Goal: Transaction & Acquisition: Download file/media

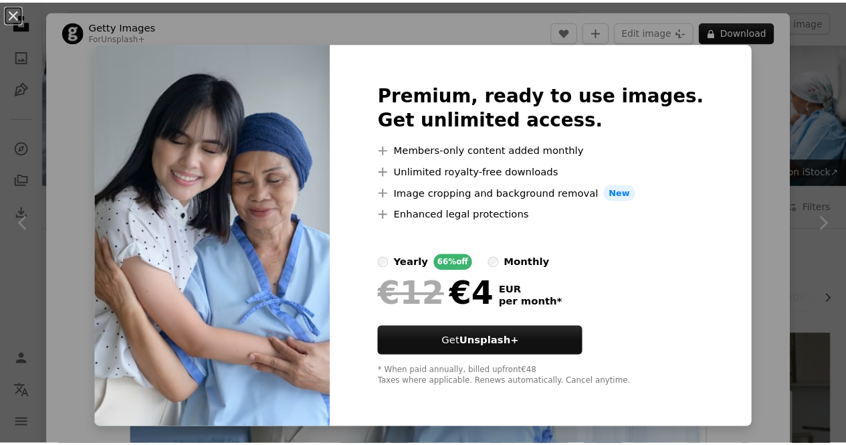
scroll to position [1907, 0]
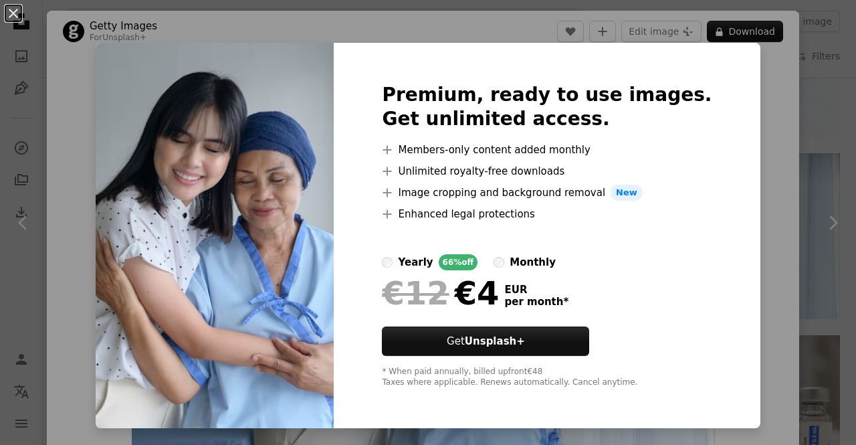
click at [773, 100] on div "An X shape Premium, ready to use images. Get unlimited access. A plus sign Memb…" at bounding box center [428, 222] width 856 height 445
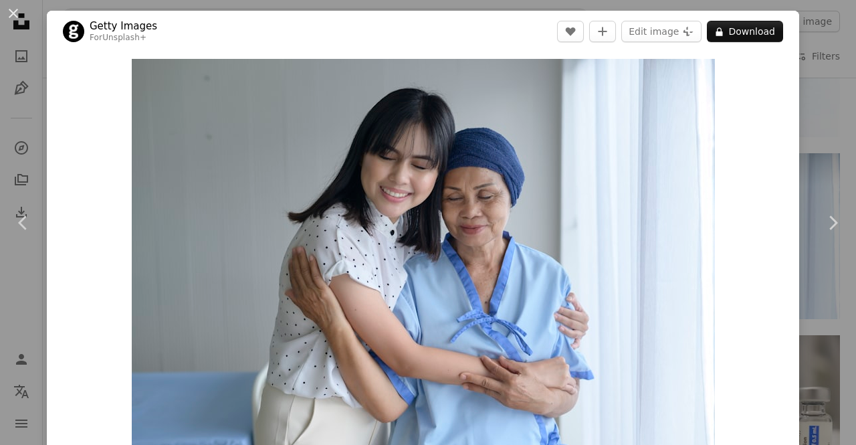
click at [814, 91] on div "An X shape Chevron left Chevron right Getty Images For Unsplash+ A heart A plus…" at bounding box center [428, 222] width 856 height 445
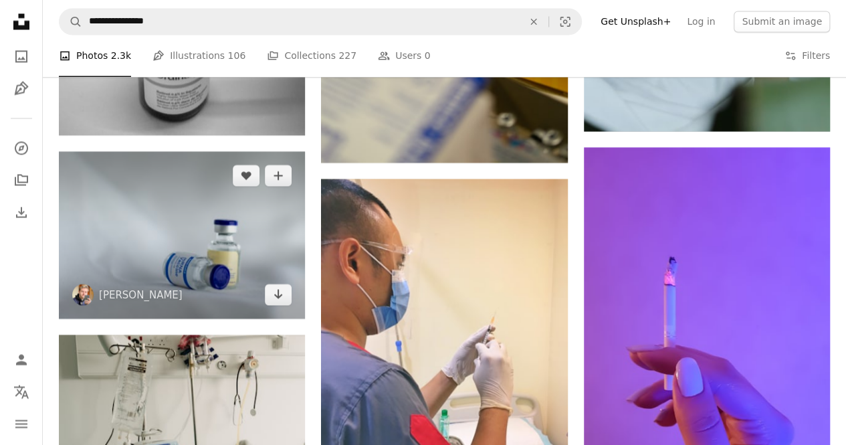
scroll to position [6319, 0]
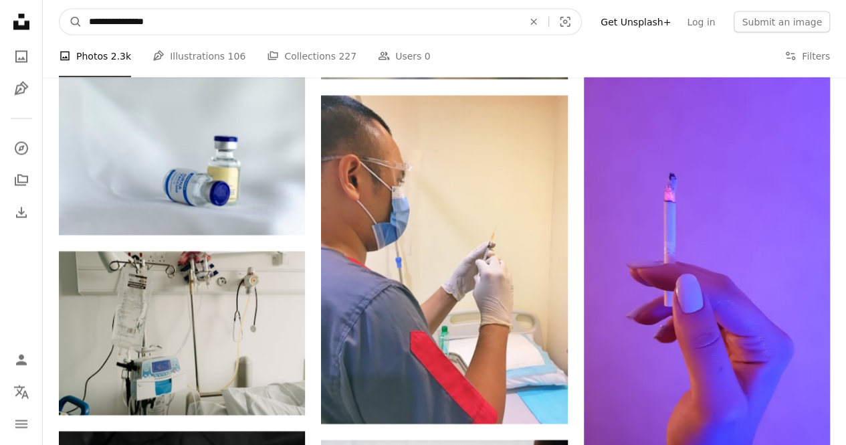
drag, startPoint x: 171, startPoint y: 17, endPoint x: 37, endPoint y: 37, distance: 135.9
type input "*******"
click button "A magnifying glass" at bounding box center [70, 21] width 23 height 25
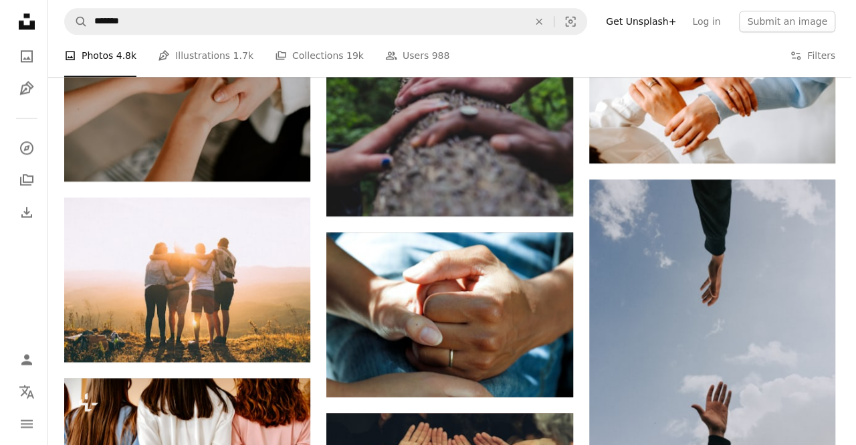
scroll to position [869, 0]
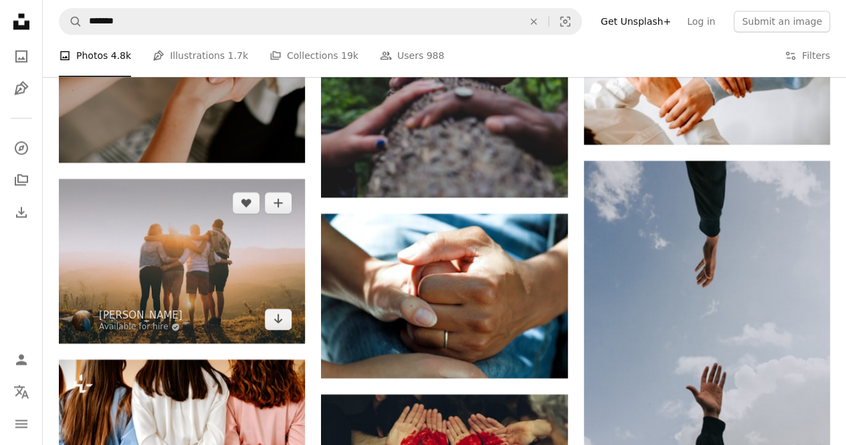
click at [214, 257] on img at bounding box center [182, 260] width 246 height 164
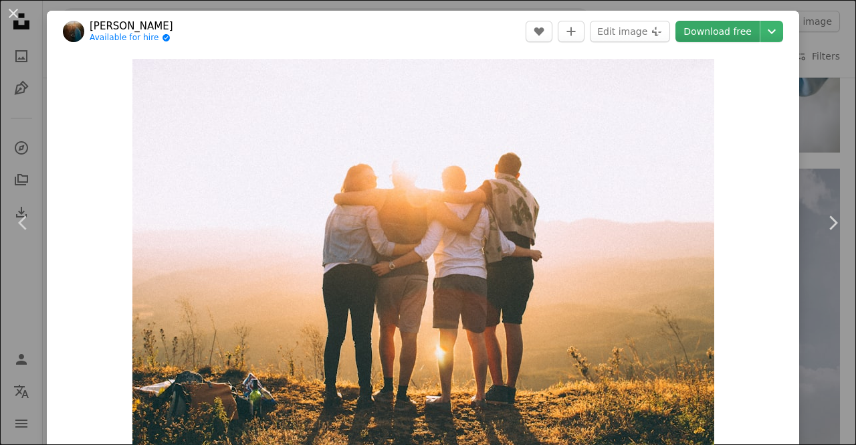
click at [717, 29] on link "Download free" at bounding box center [717, 31] width 84 height 21
